Goal: Information Seeking & Learning: Learn about a topic

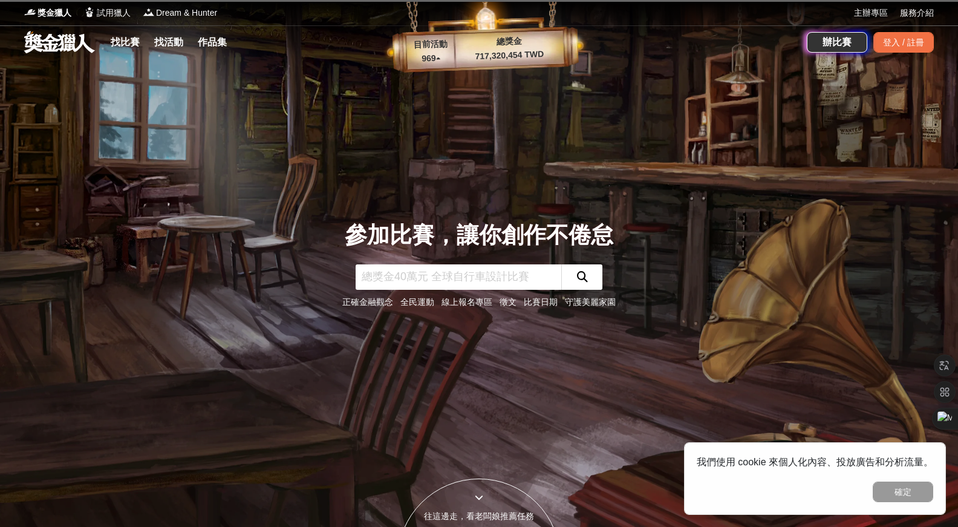
click at [509, 274] on input "text" at bounding box center [459, 276] width 206 height 25
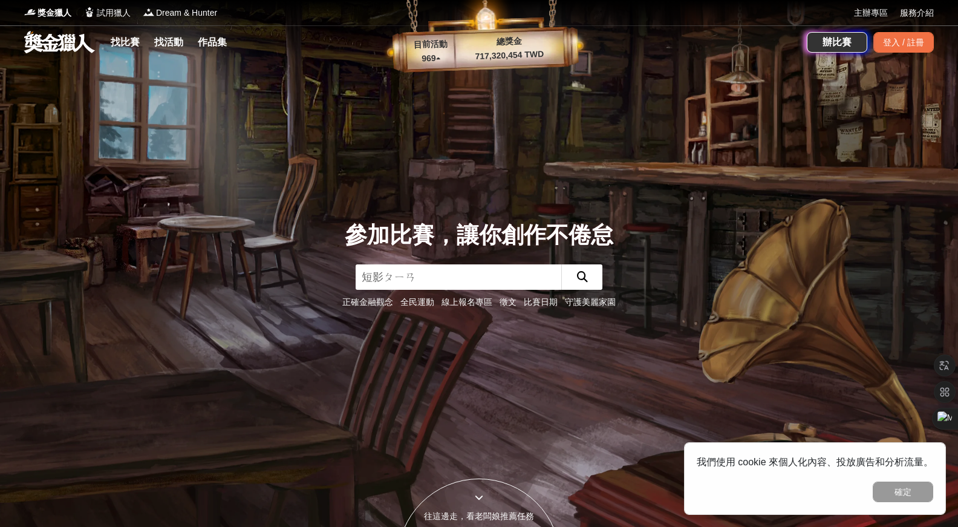
type input "短影片"
click button "submit" at bounding box center [581, 276] width 41 height 25
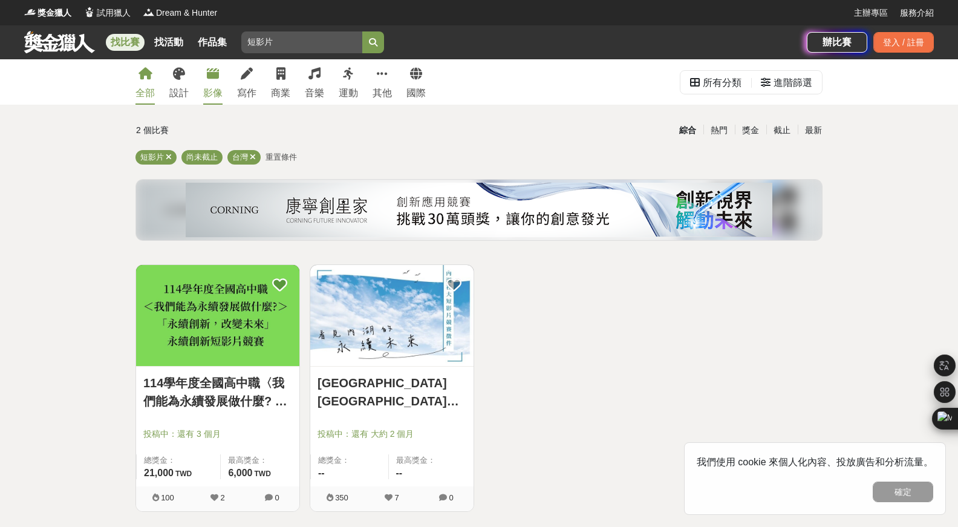
click at [217, 99] on div "影像" at bounding box center [212, 93] width 19 height 15
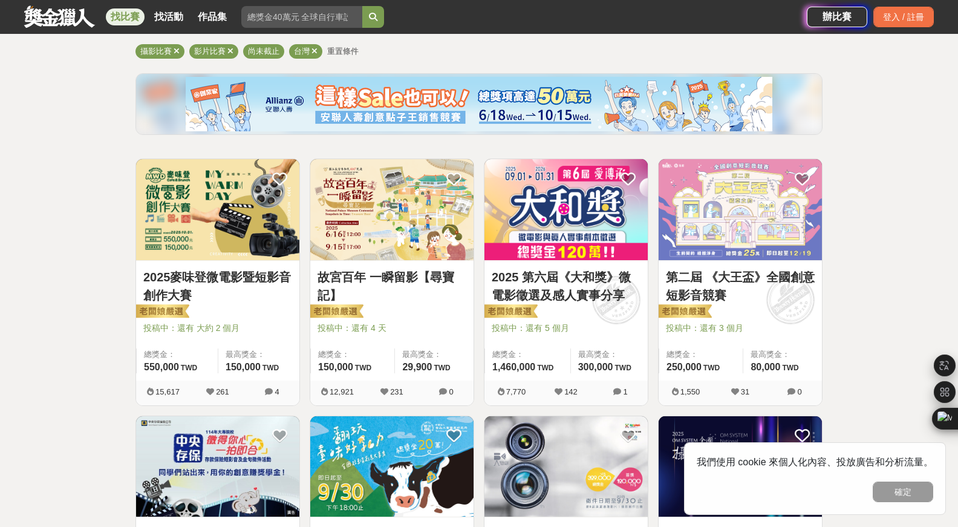
scroll to position [161, 0]
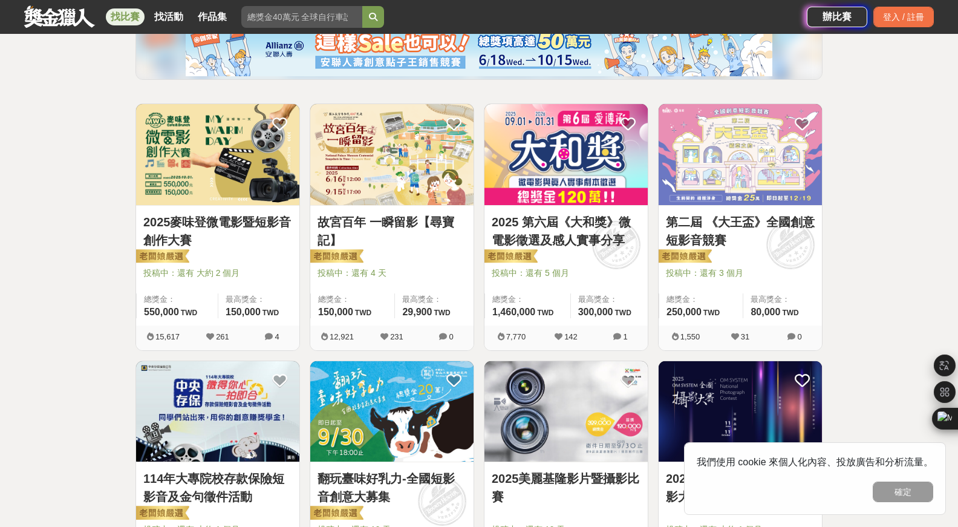
click at [243, 232] on link "2025麥味登微電影暨短影音創作大賽" at bounding box center [217, 231] width 149 height 36
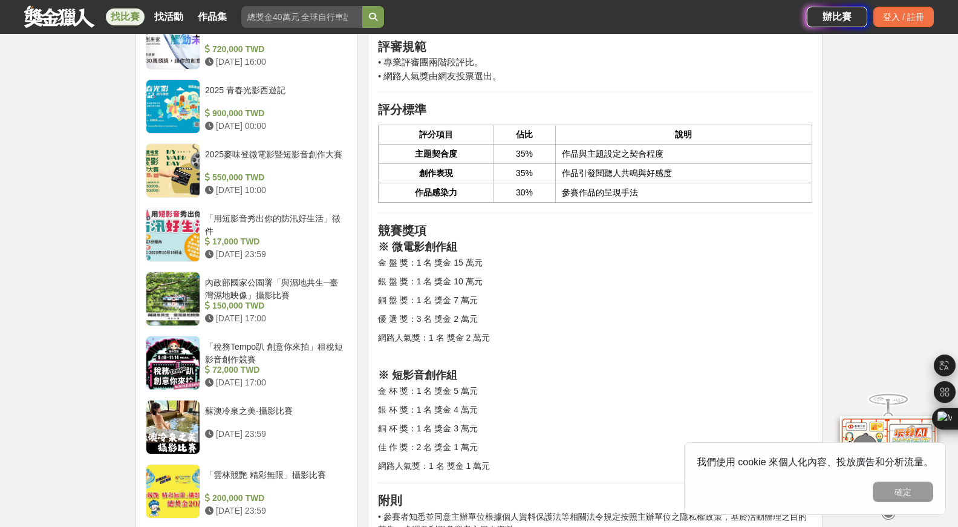
scroll to position [1167, 0]
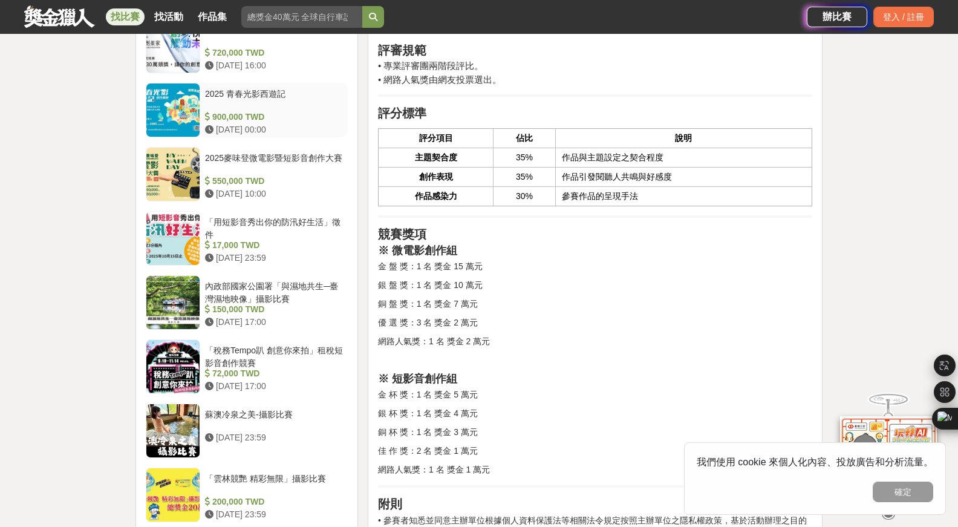
click at [246, 99] on div "2025 青春光影西遊記" at bounding box center [274, 99] width 138 height 23
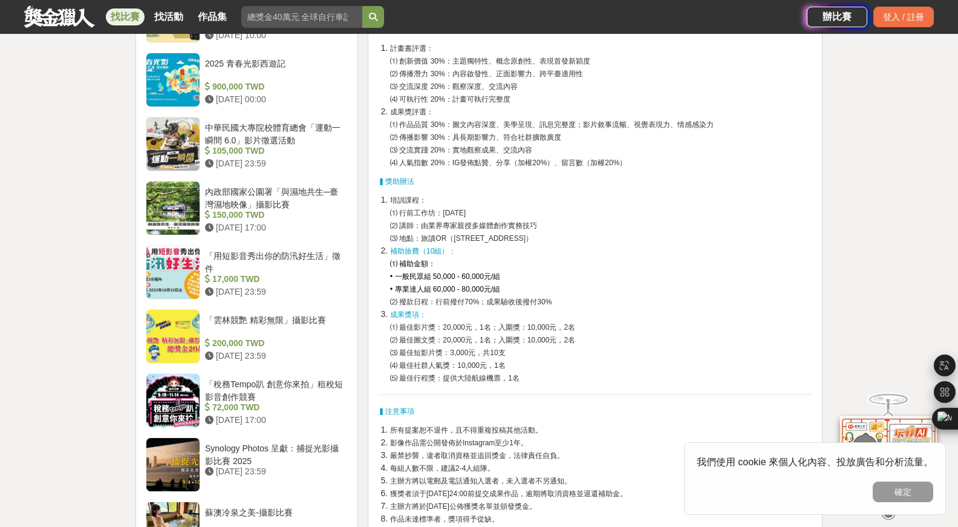
scroll to position [1449, 0]
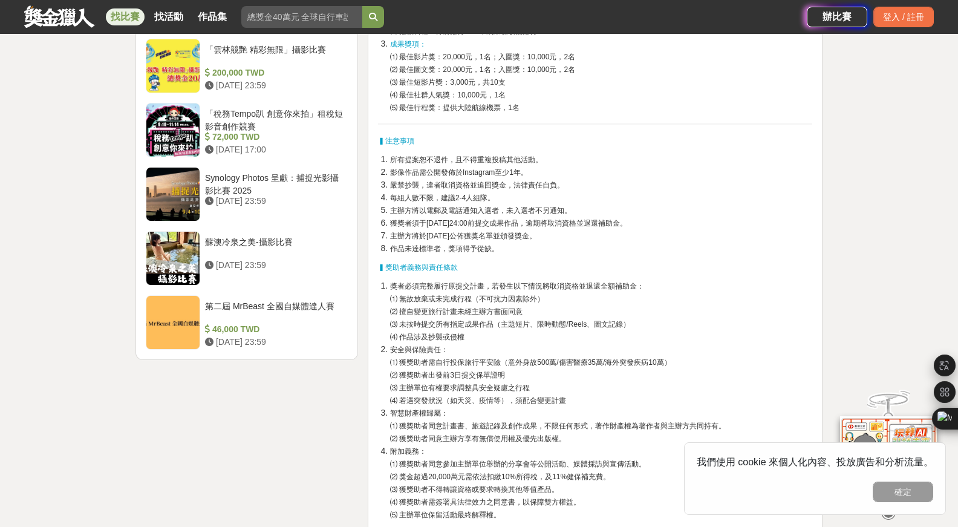
scroll to position [1360, 0]
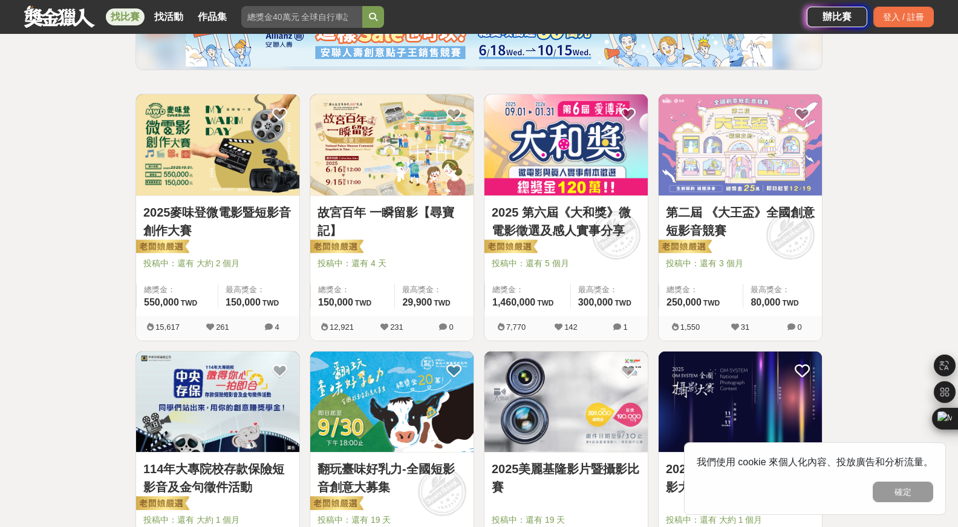
scroll to position [161, 0]
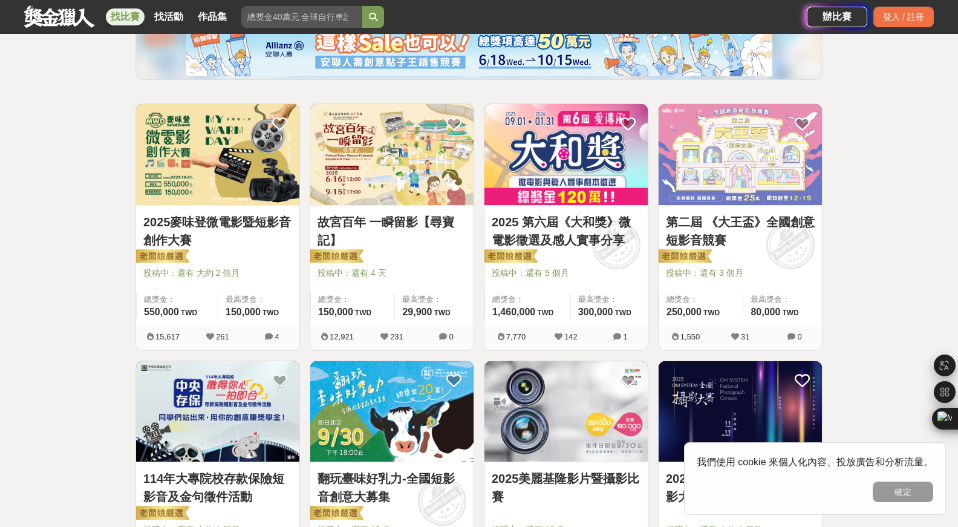
click at [540, 226] on link "2025 第六屆《大和獎》微電影徵選及感人實事分享" at bounding box center [566, 231] width 149 height 36
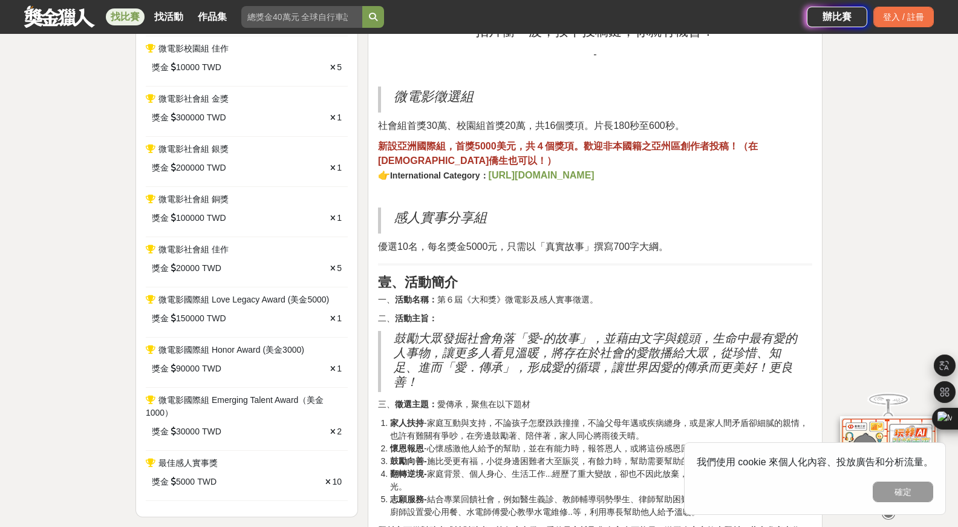
scroll to position [671, 0]
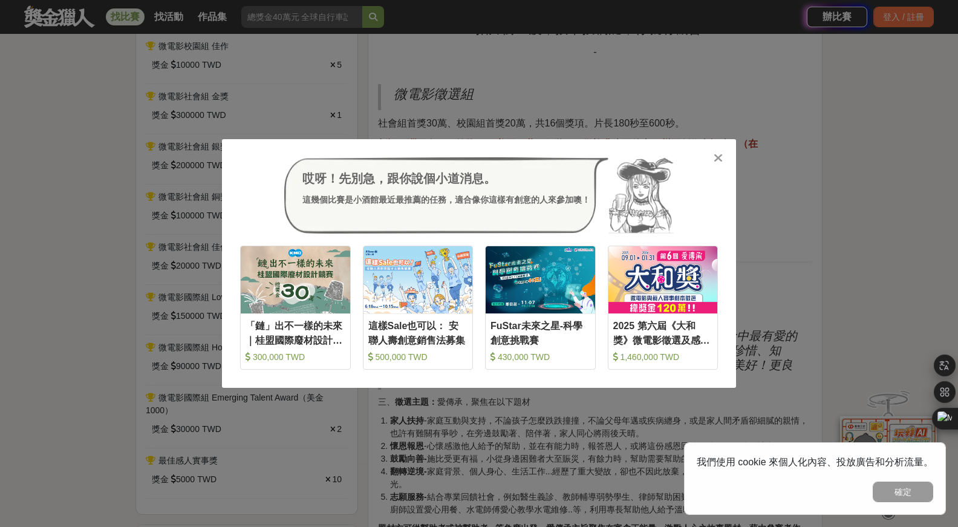
click at [712, 152] on div at bounding box center [718, 157] width 12 height 12
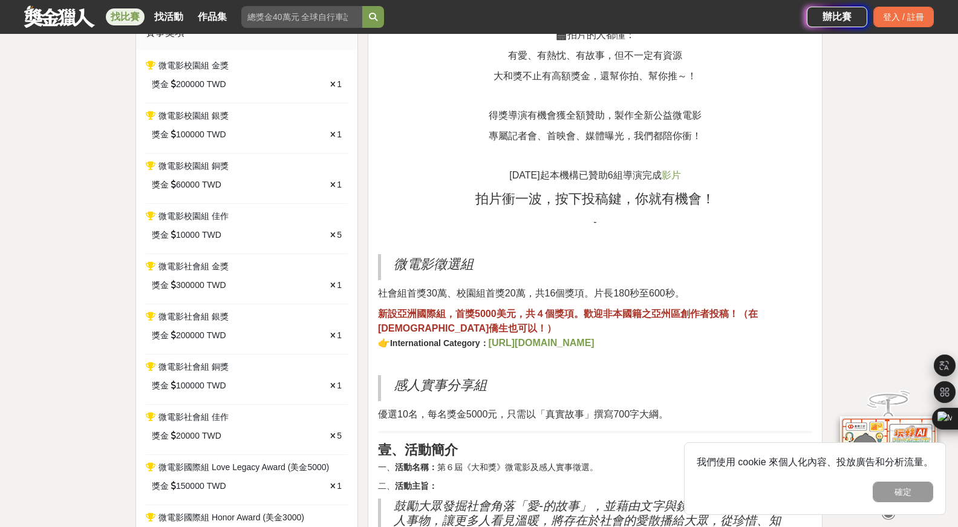
scroll to position [638, 0]
